Goal: Consume media (video, audio)

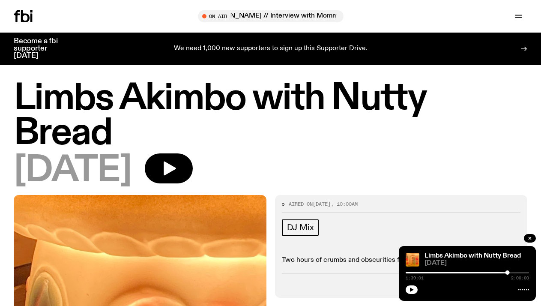
click at [408, 273] on div "1:39:01 2:00:00" at bounding box center [466, 275] width 123 height 10
drag, startPoint x: 508, startPoint y: 273, endPoint x: 413, endPoint y: 271, distance: 95.9
click at [412, 271] on div "1:39:01 2:00:00" at bounding box center [466, 275] width 123 height 10
click at [413, 271] on div at bounding box center [445, 272] width 123 height 2
click at [412, 286] on button "button" at bounding box center [411, 289] width 12 height 9
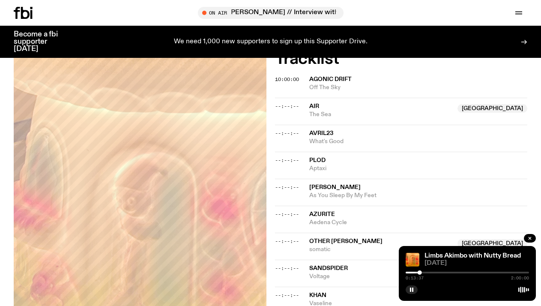
scroll to position [259, 0]
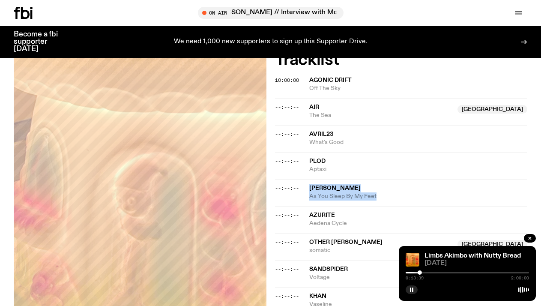
drag, startPoint x: 391, startPoint y: 196, endPoint x: 309, endPoint y: 188, distance: 83.0
click at [308, 188] on div "--:--:-- [PERSON_NAME] As You Sleep By My Feet" at bounding box center [401, 192] width 253 height 27
copy div "[PERSON_NAME] As You Sleep By My Feet"
click at [410, 287] on rect "button" at bounding box center [410, 289] width 1 height 4
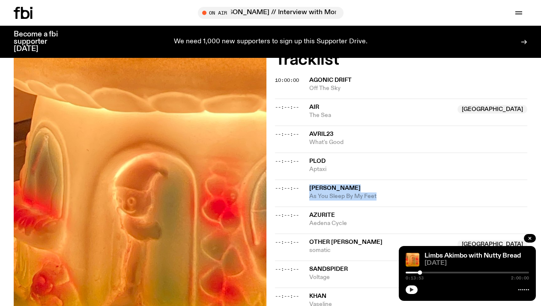
click at [416, 289] on button "button" at bounding box center [411, 289] width 12 height 9
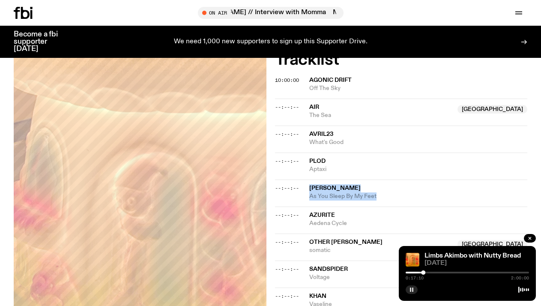
click at [411, 291] on icon "button" at bounding box center [411, 289] width 5 height 5
